Goal: Task Accomplishment & Management: Manage account settings

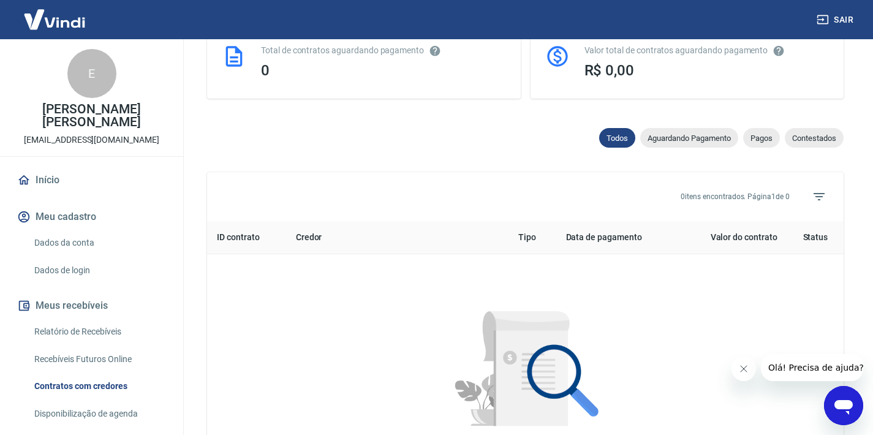
scroll to position [557, 0]
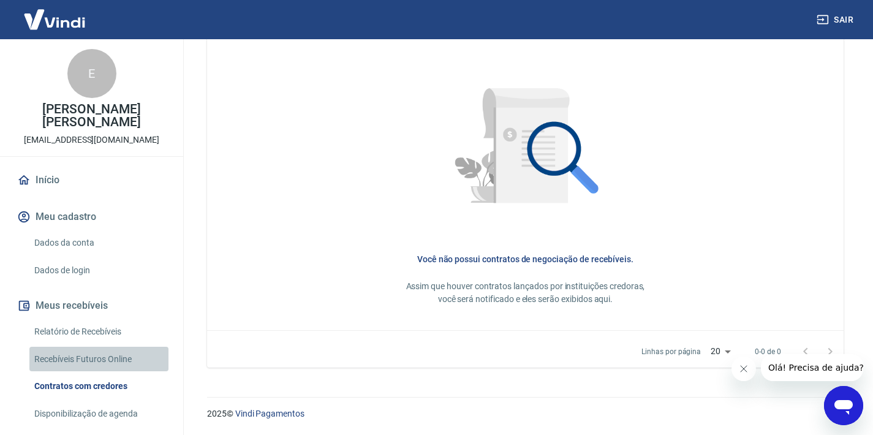
click at [103, 360] on link "Recebíveis Futuros Online" at bounding box center [98, 359] width 139 height 25
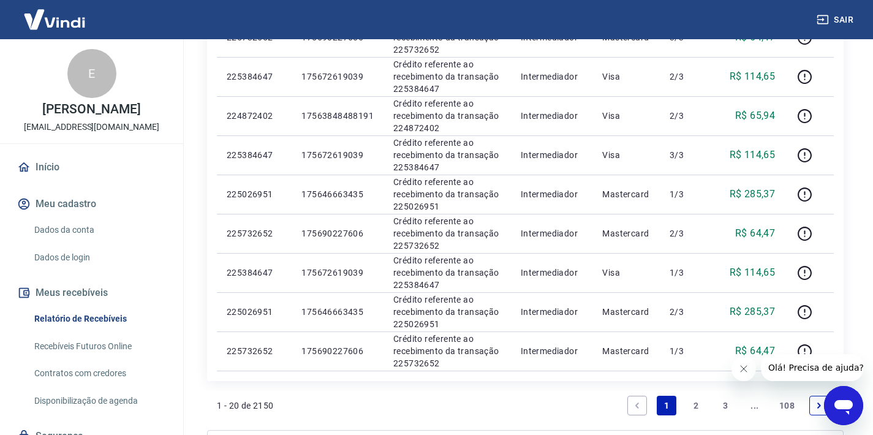
scroll to position [976, 0]
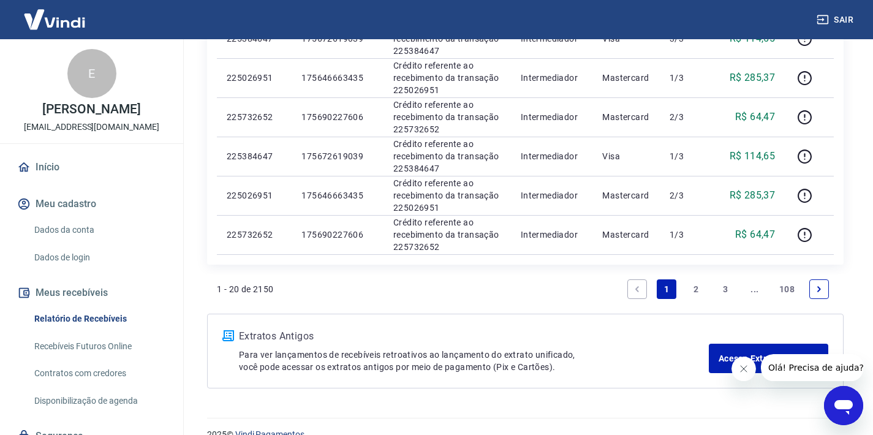
click at [817, 292] on icon "Next page" at bounding box center [819, 289] width 9 height 9
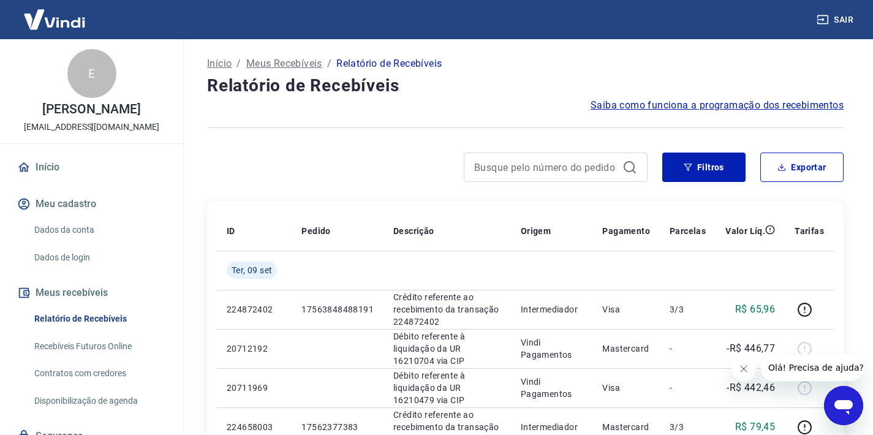
click at [741, 371] on icon "Fechar mensagem da empresa" at bounding box center [744, 369] width 10 height 10
click at [67, 20] on img at bounding box center [55, 19] width 80 height 37
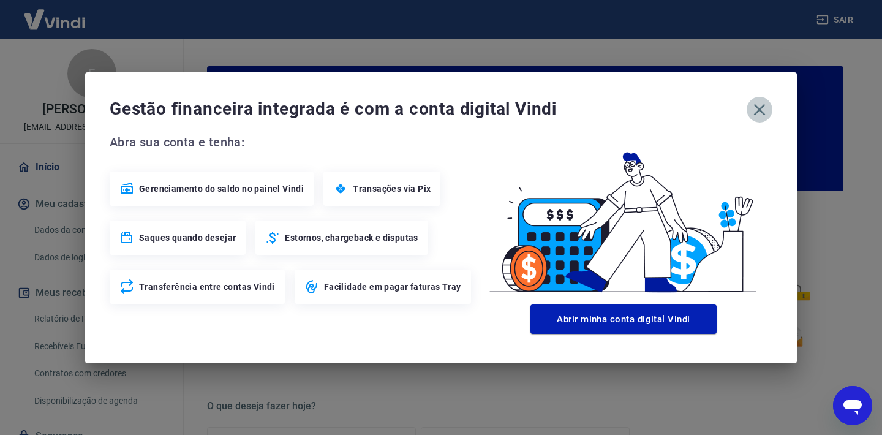
click at [763, 113] on icon "button" at bounding box center [760, 110] width 12 height 12
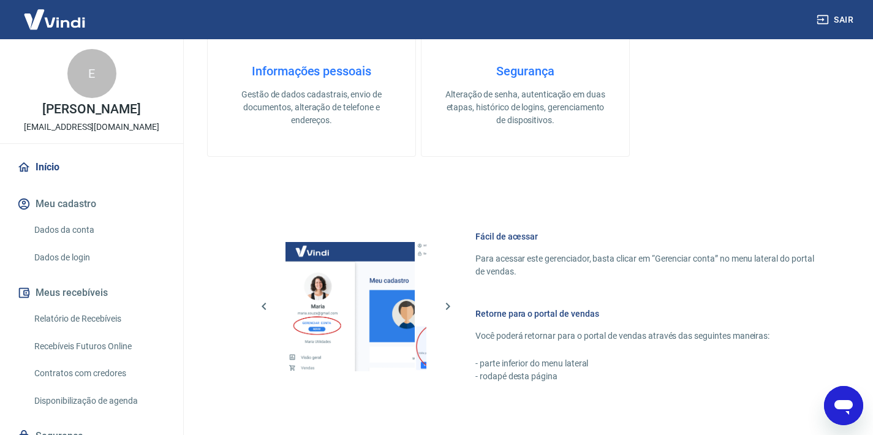
scroll to position [671, 0]
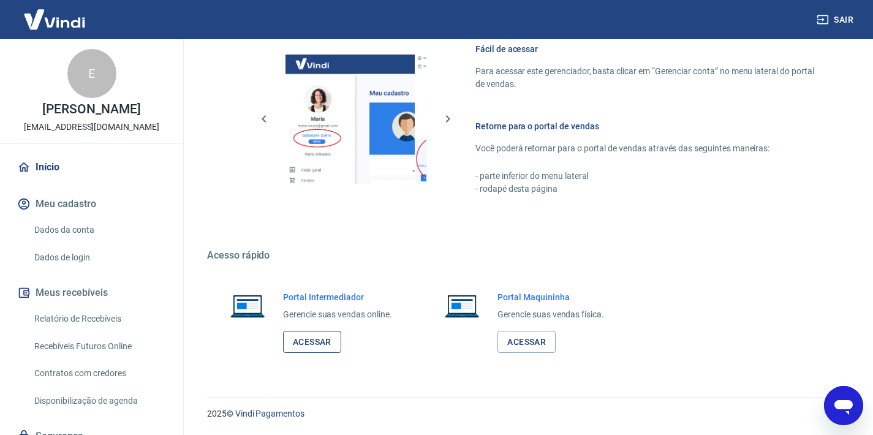
click at [311, 345] on link "Acessar" at bounding box center [312, 342] width 58 height 23
